Goal: Information Seeking & Learning: Learn about a topic

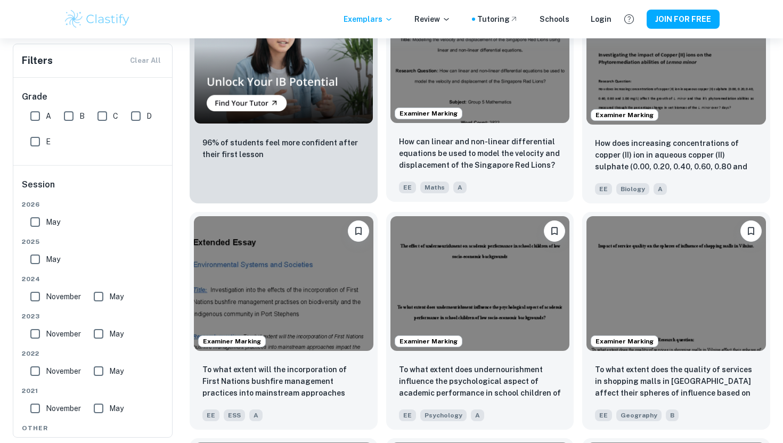
scroll to position [752, 0]
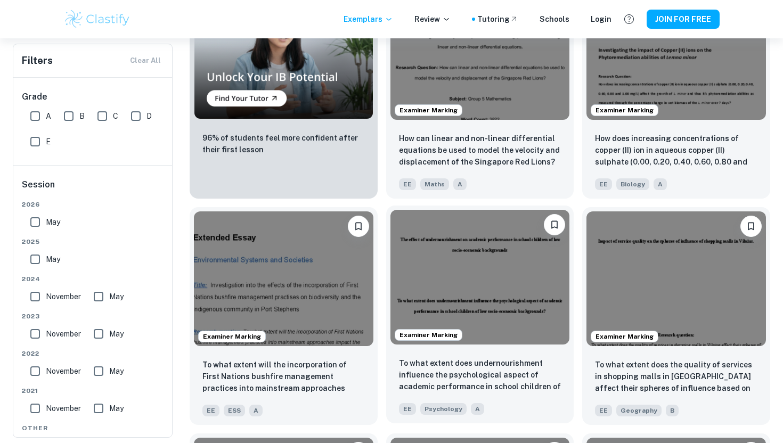
click at [454, 270] on img at bounding box center [481, 277] width 180 height 134
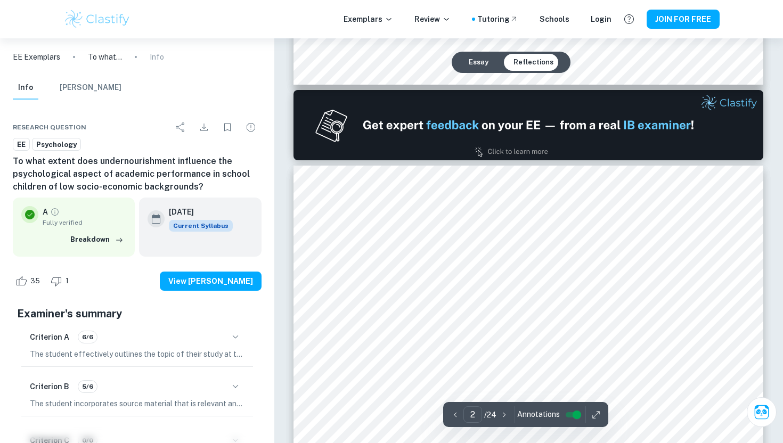
scroll to position [647, 0]
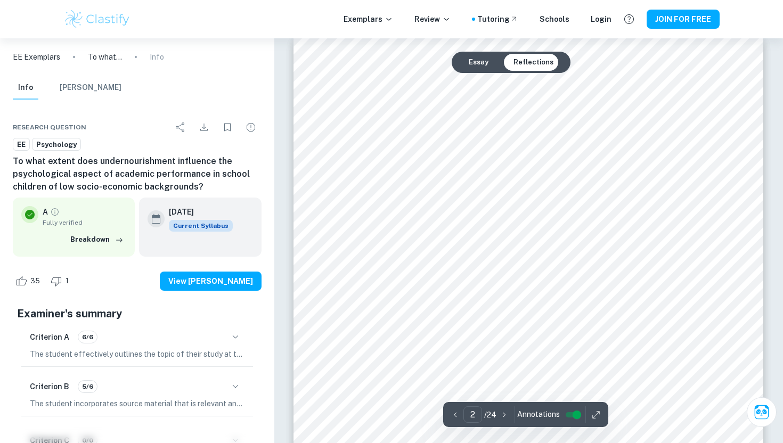
type input "1"
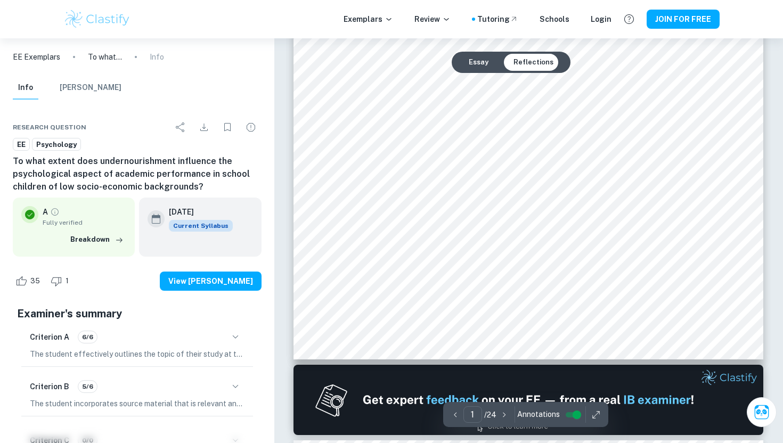
scroll to position [260, 0]
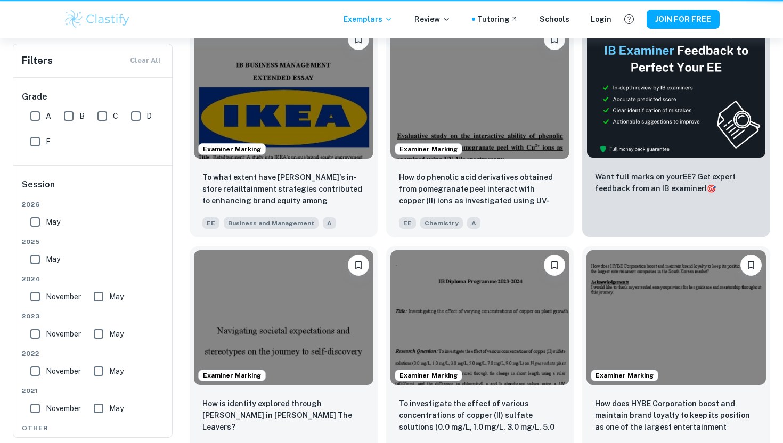
scroll to position [885, 0]
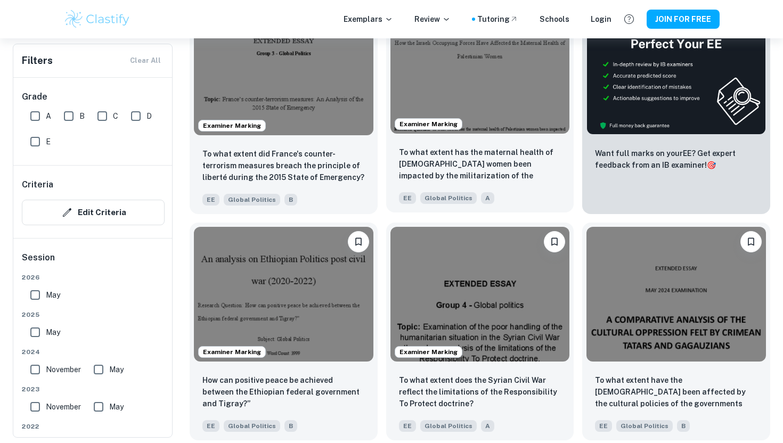
scroll to position [304, 0]
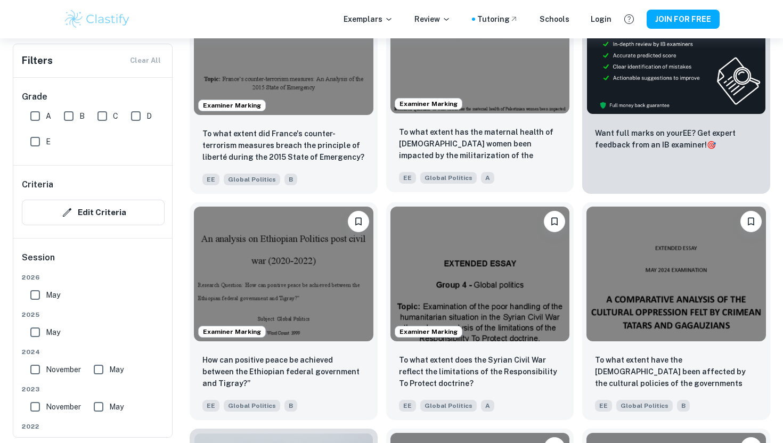
click at [481, 88] on img at bounding box center [481, 46] width 180 height 134
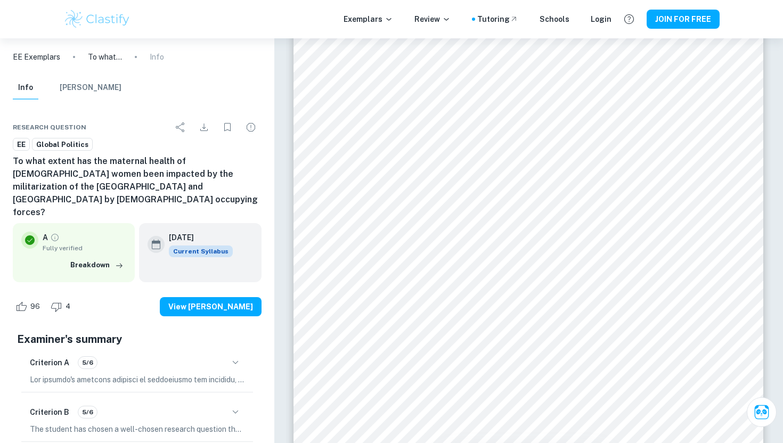
scroll to position [56, 0]
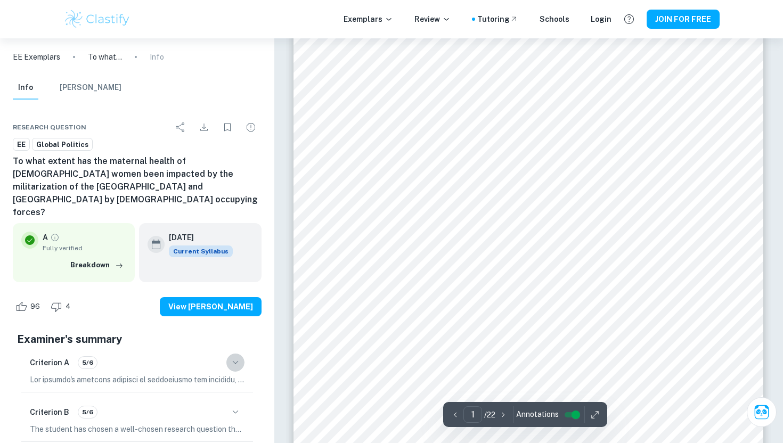
click at [233, 357] on icon "button" at bounding box center [235, 363] width 13 height 13
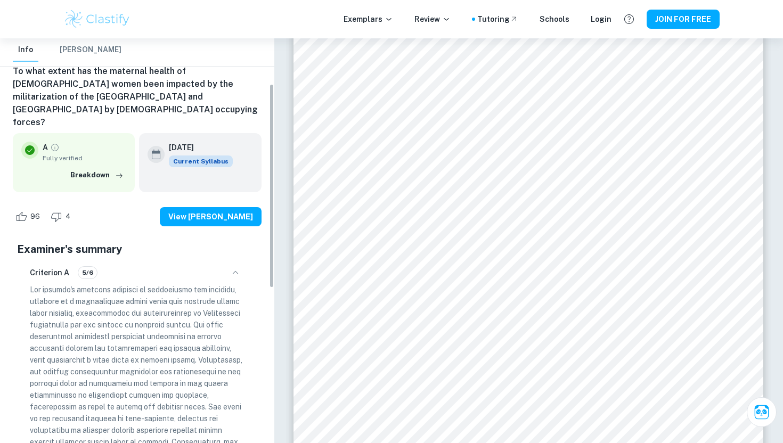
scroll to position [93, 0]
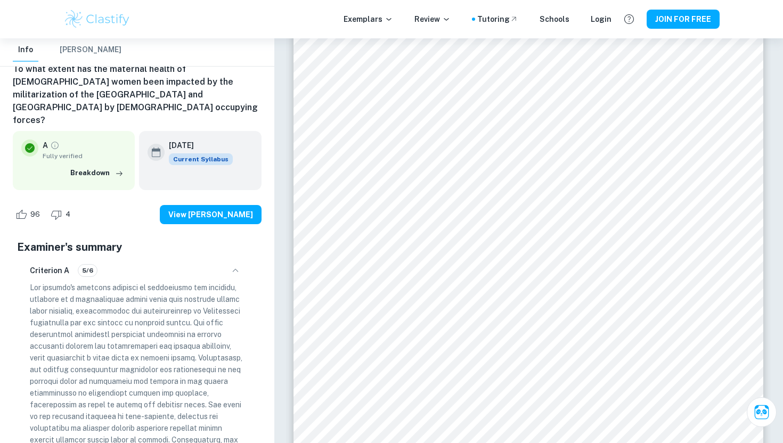
click at [233, 264] on icon "button" at bounding box center [235, 270] width 13 height 13
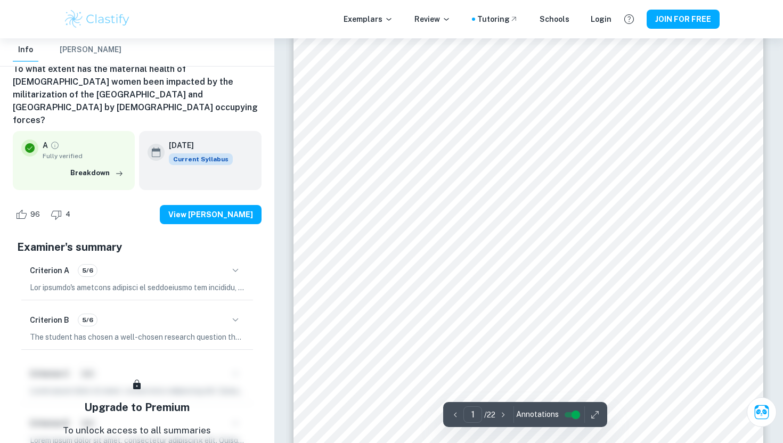
scroll to position [0, 0]
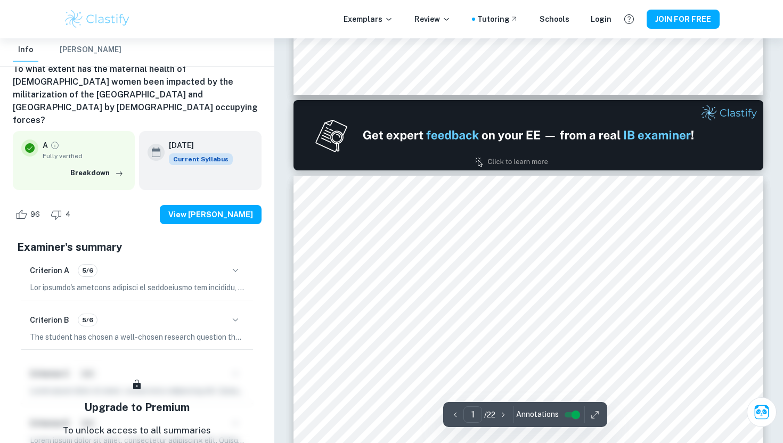
type input "2"
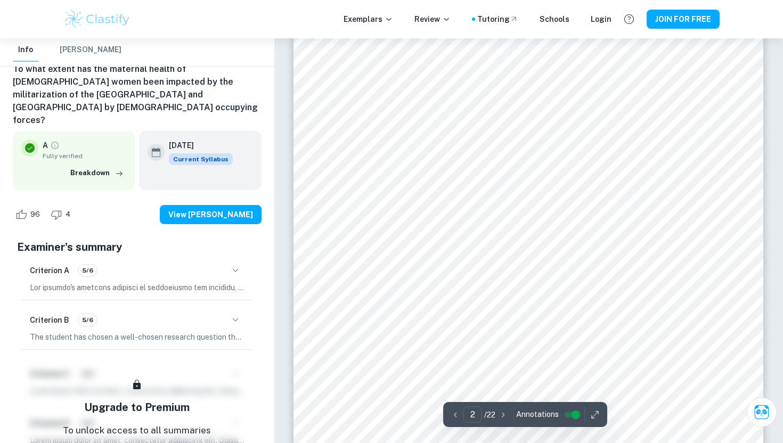
scroll to position [596, 0]
